Goal: Task Accomplishment & Management: Manage account settings

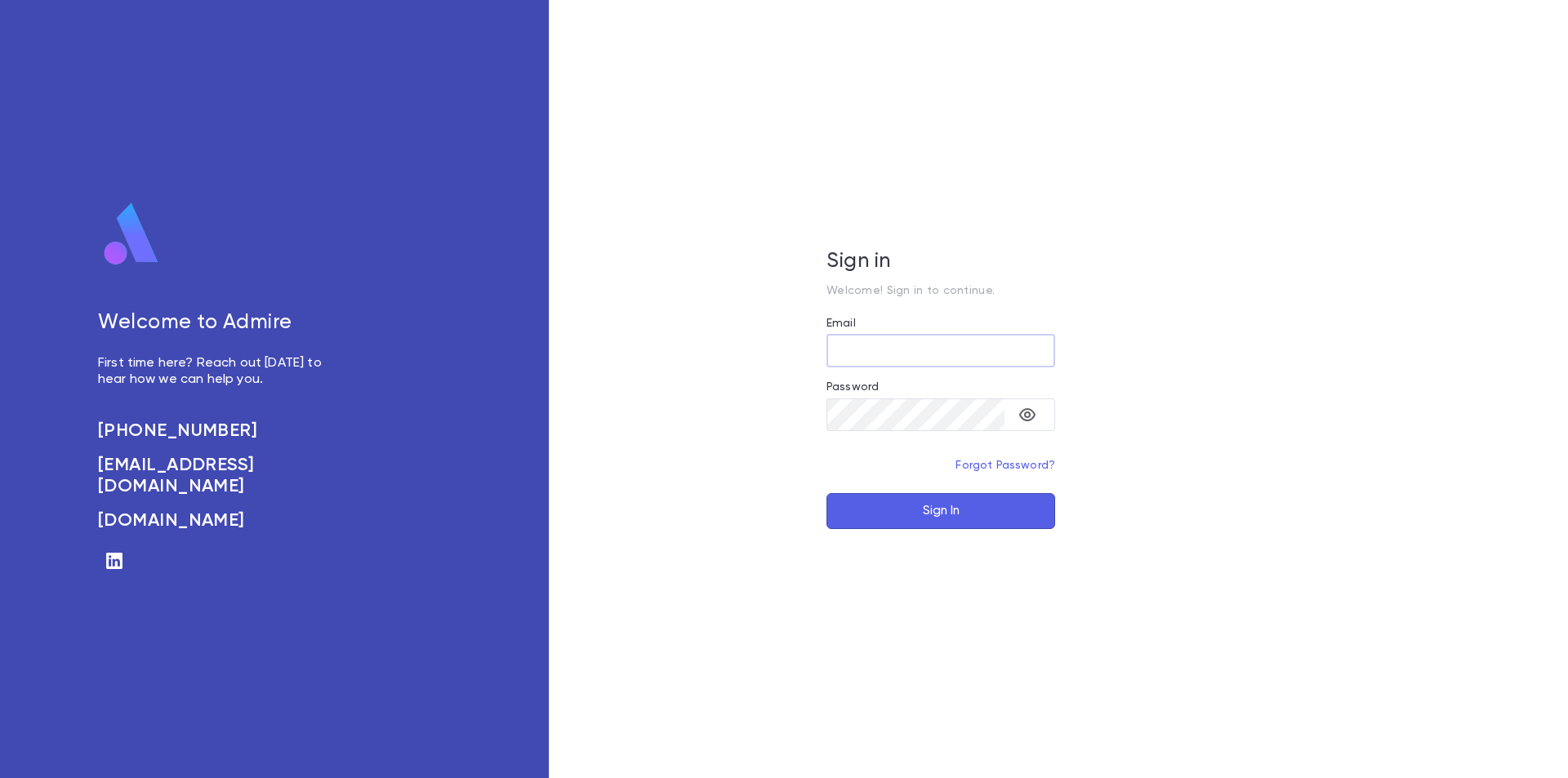
type input "**********"
click at [980, 498] on button "Sign In" at bounding box center [940, 511] width 228 height 36
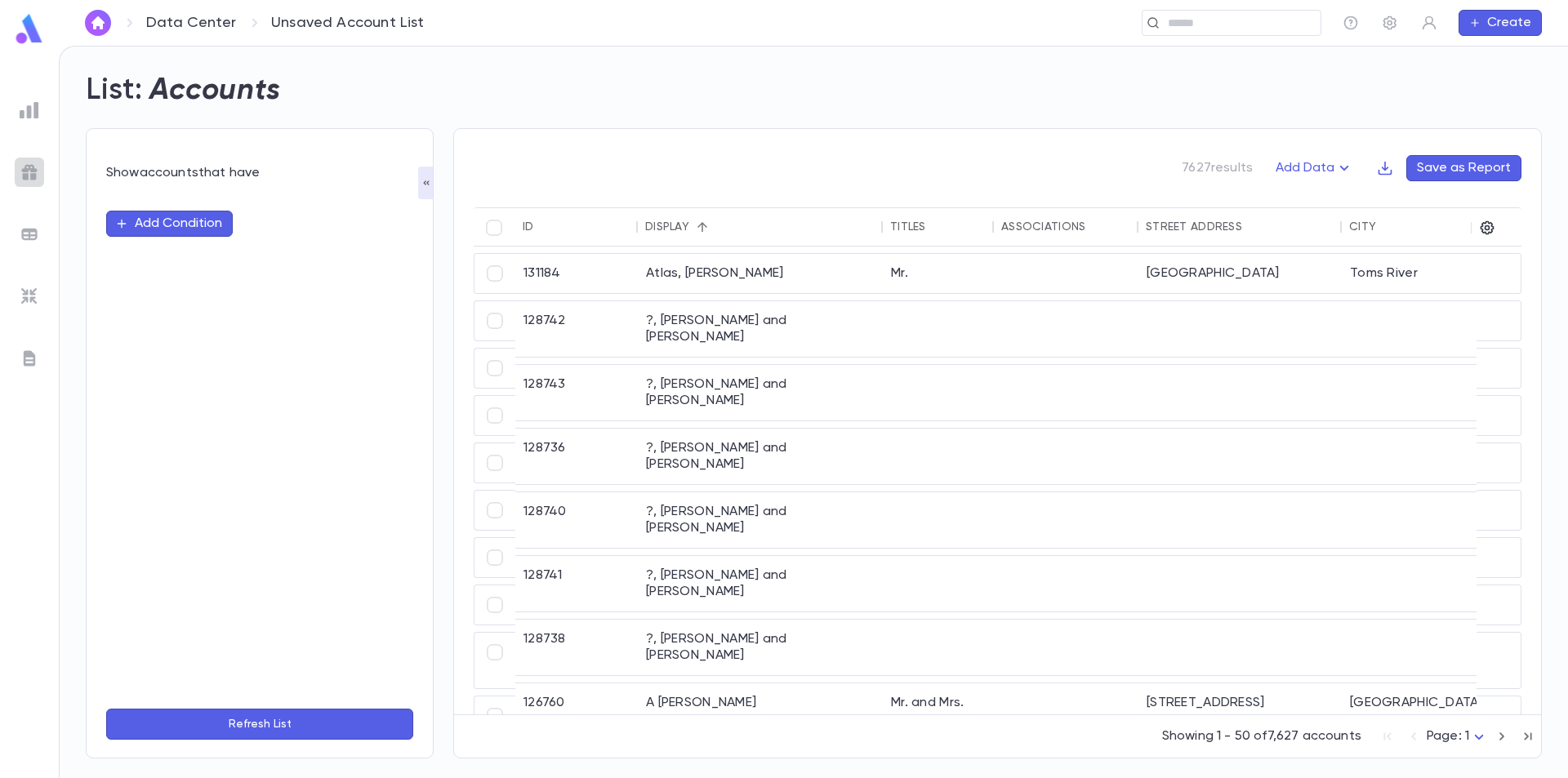
click at [23, 173] on img at bounding box center [30, 173] width 20 height 20
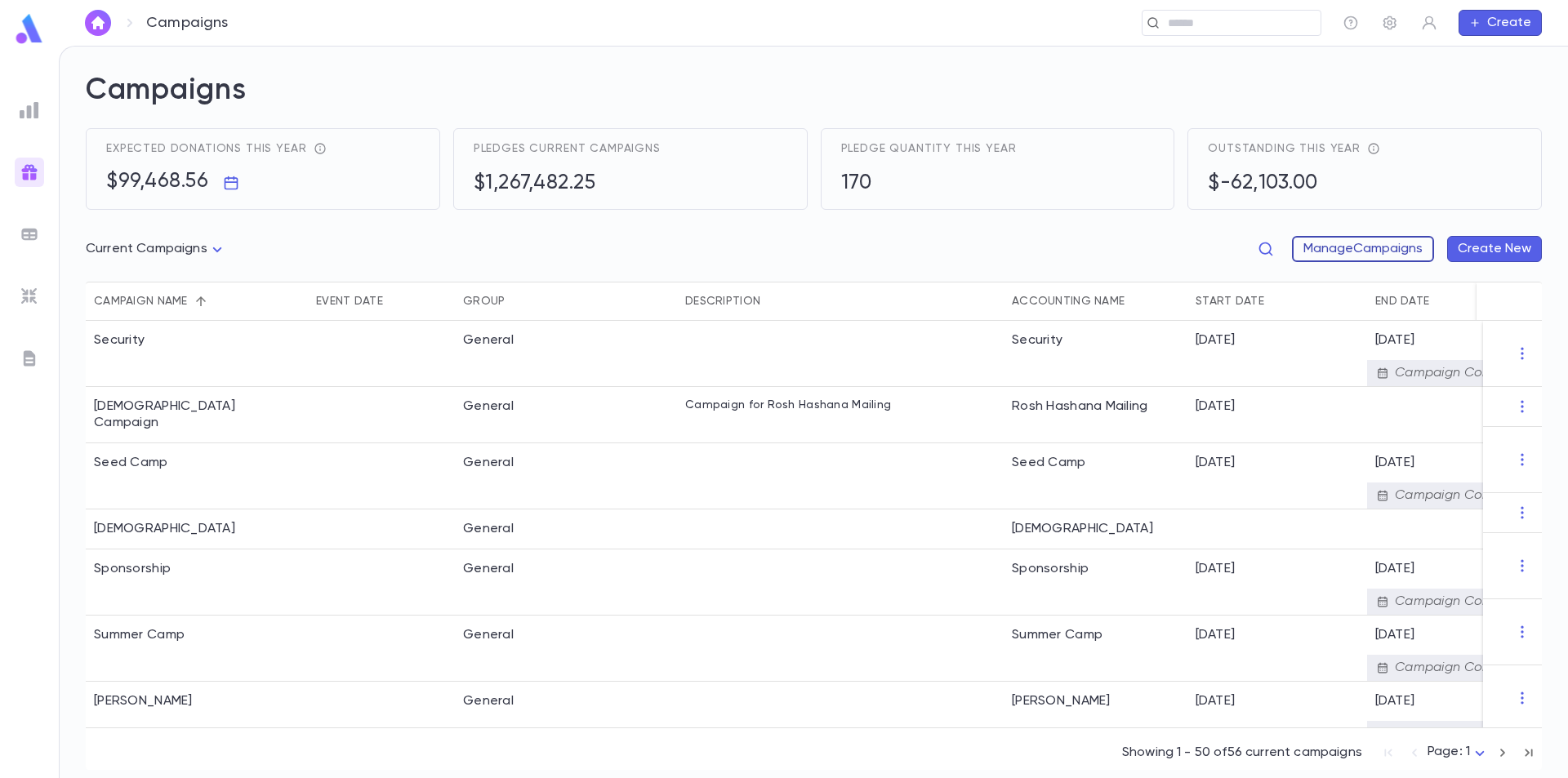
click at [1396, 251] on button "Manage Campaigns" at bounding box center [1362, 248] width 142 height 26
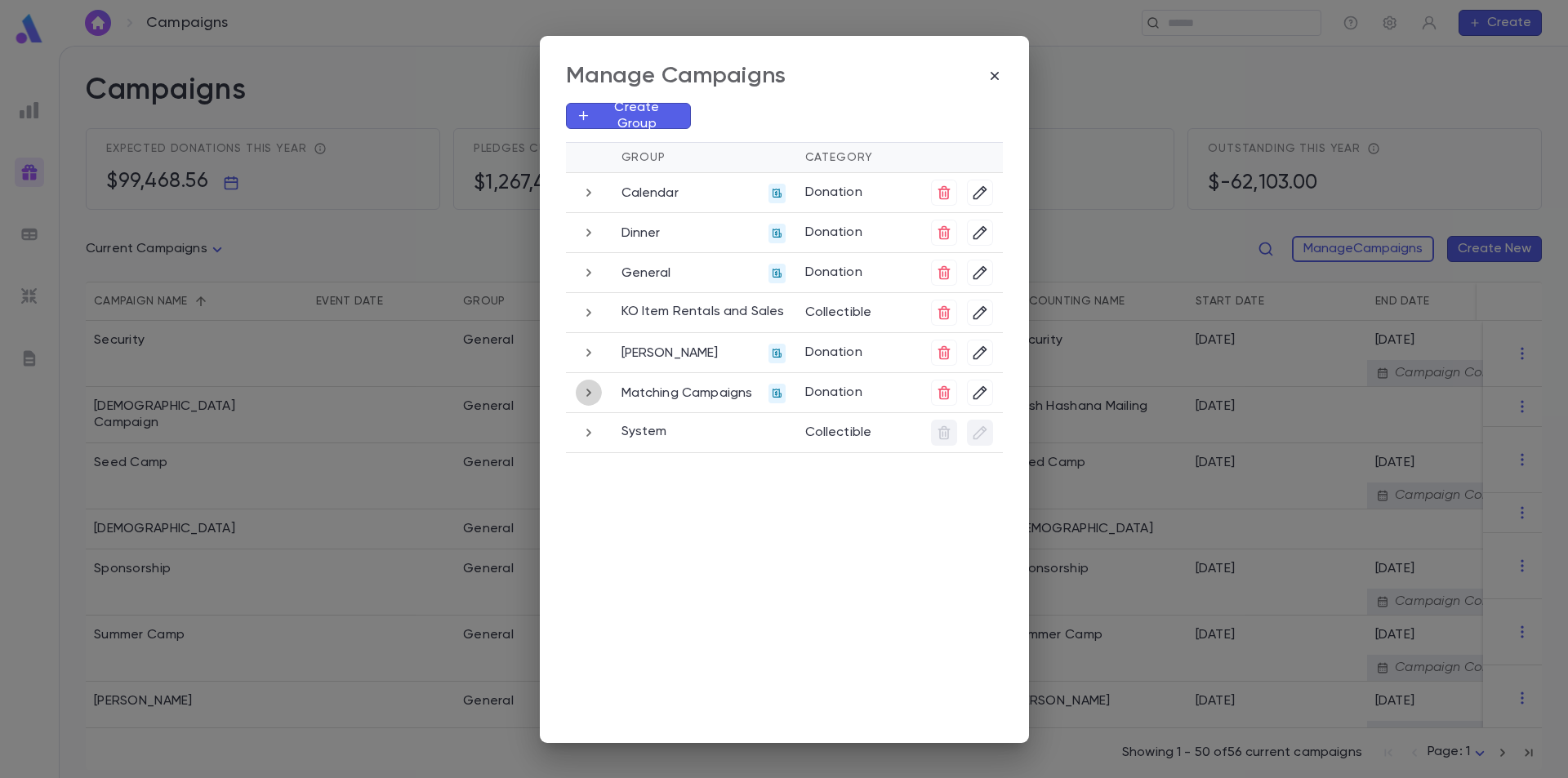
click at [594, 392] on icon "button" at bounding box center [589, 393] width 18 height 20
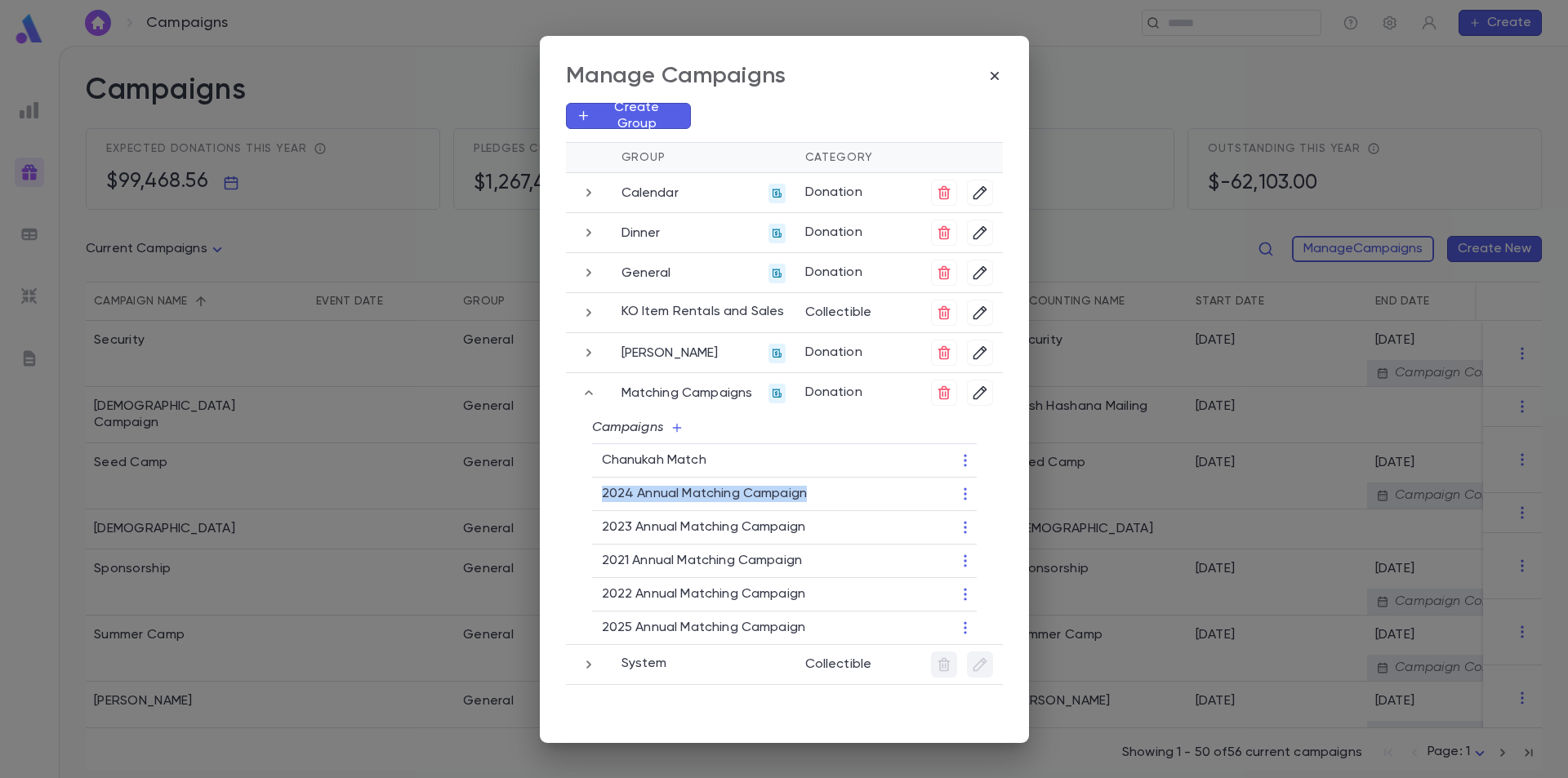
drag, startPoint x: 596, startPoint y: 493, endPoint x: 812, endPoint y: 504, distance: 216.3
click at [812, 504] on td "2024 Annual Matching Campaign" at bounding box center [762, 494] width 340 height 33
copy p "2024 Annual Matching Campaign"
click at [994, 73] on icon "button" at bounding box center [994, 76] width 17 height 17
